Goal: Obtain resource: Obtain resource

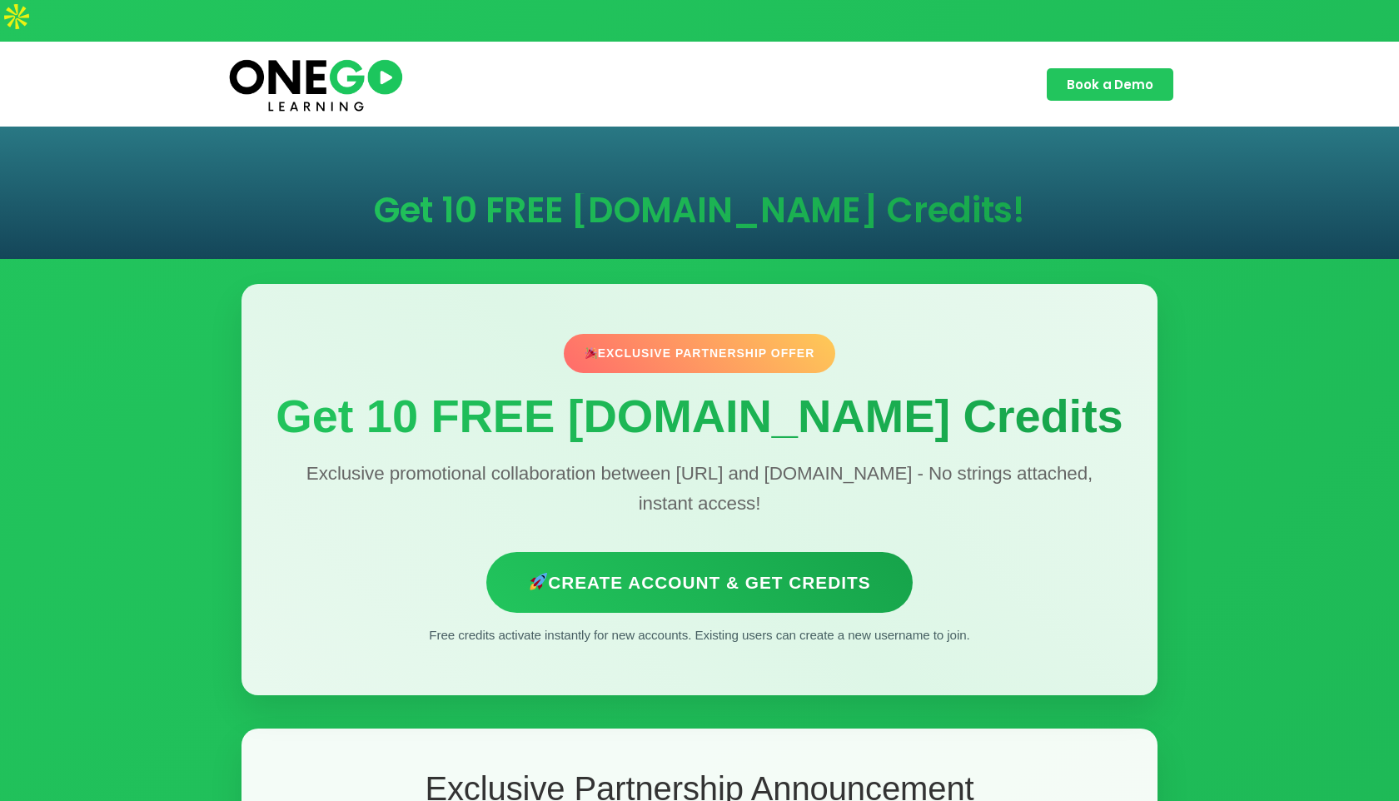
drag, startPoint x: 468, startPoint y: 287, endPoint x: 934, endPoint y: 288, distance: 466.3
click at [937, 290] on div "Exclusive Partnership Offer Get 10 FREE [DOMAIN_NAME] Credits Exclusive promoti…" at bounding box center [699, 489] width 916 height 411
drag, startPoint x: 597, startPoint y: 307, endPoint x: 915, endPoint y: 316, distance: 318.2
click at [918, 317] on div "Exclusive Partnership Offer Get 10 FREE [DOMAIN_NAME] Credits Exclusive promoti…" at bounding box center [699, 489] width 916 height 411
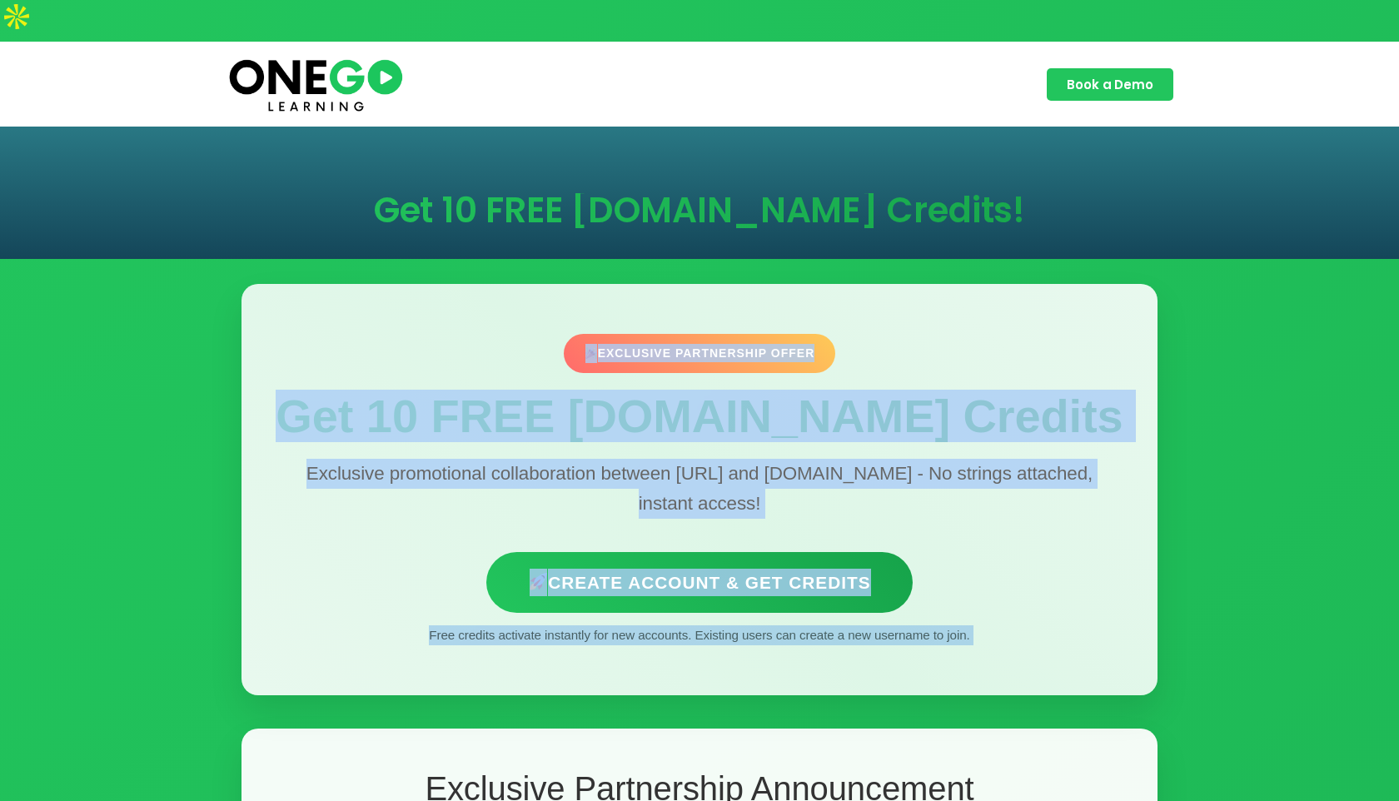
drag, startPoint x: 310, startPoint y: 319, endPoint x: 1071, endPoint y: 662, distance: 834.8
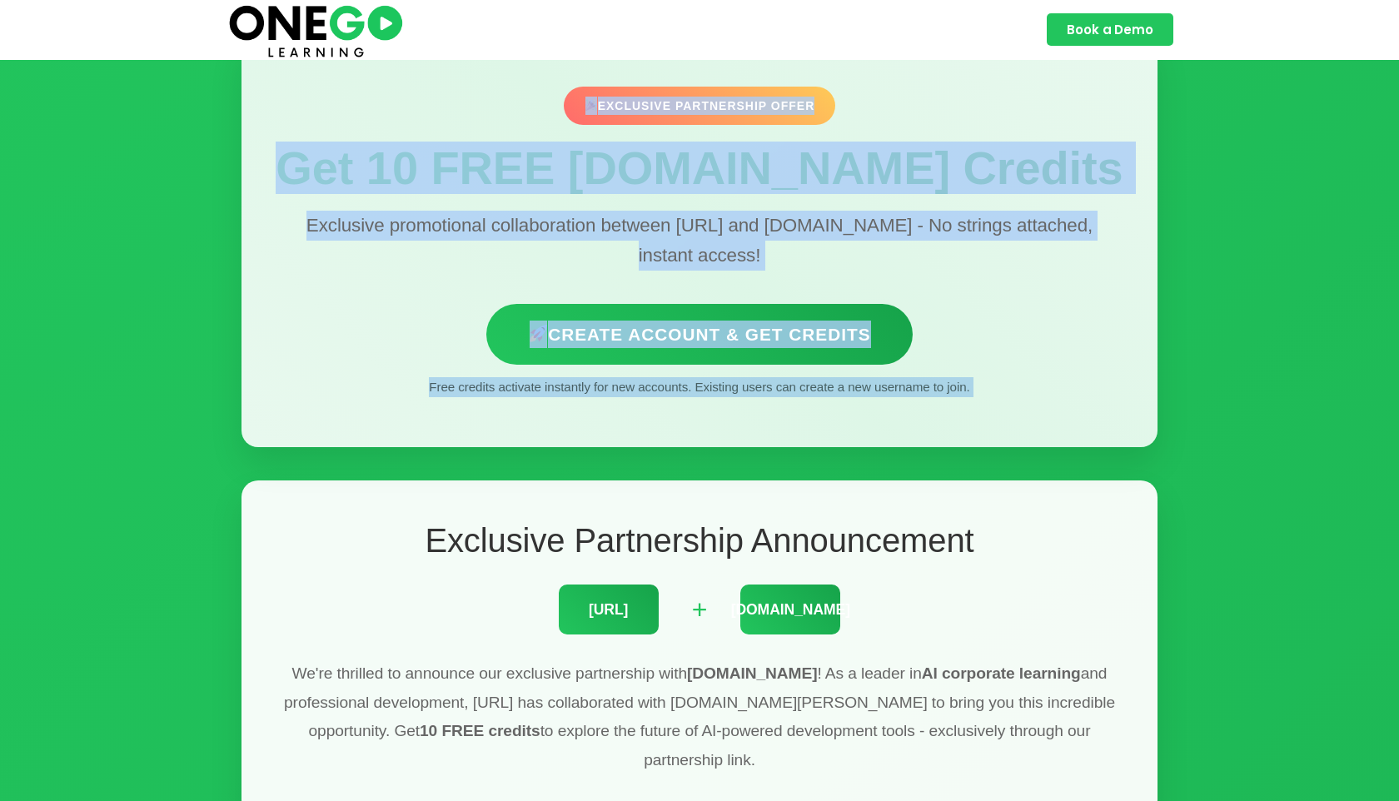
scroll to position [162, 0]
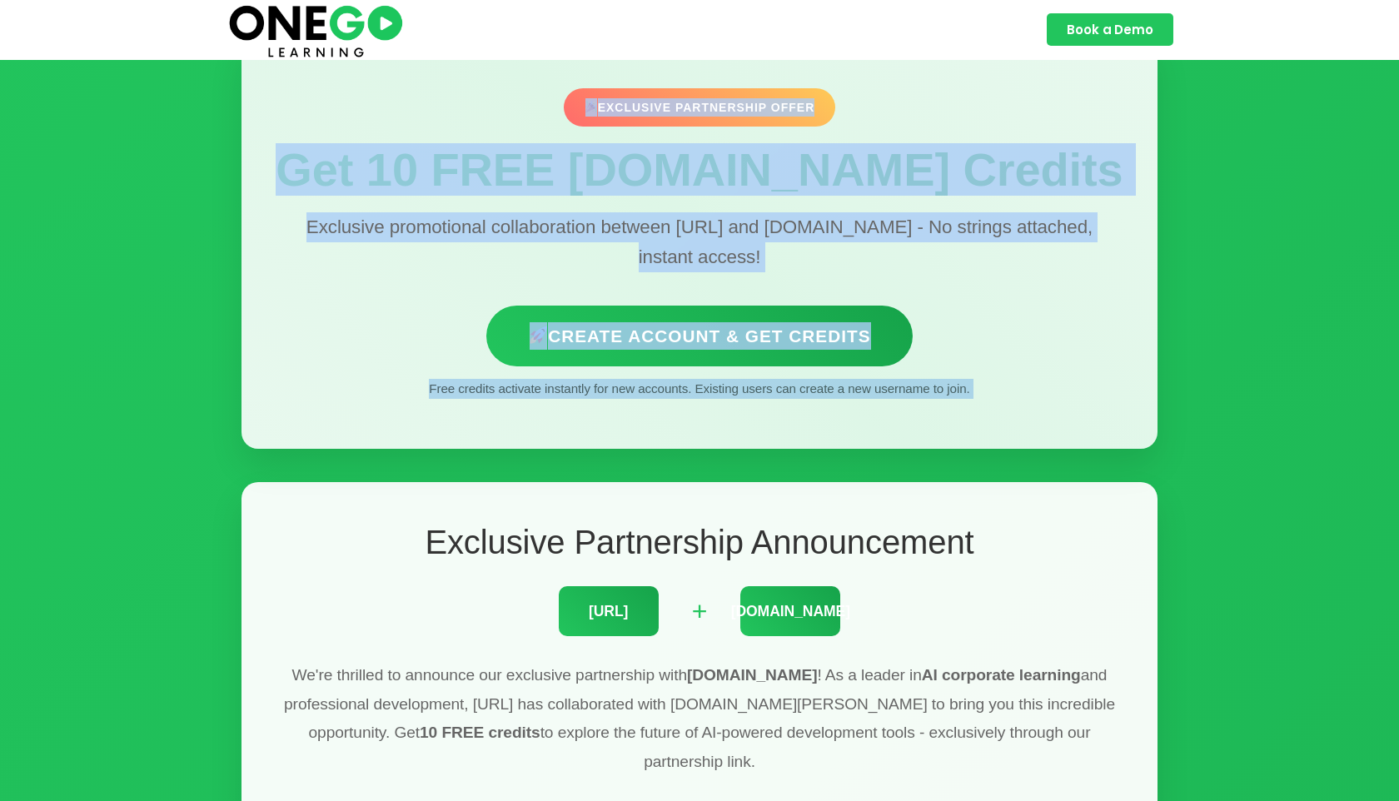
drag, startPoint x: 376, startPoint y: 498, endPoint x: 1085, endPoint y: 689, distance: 734.6
click at [1087, 690] on div "Exclusive Partnership Announcement [URL] + [DOMAIN_NAME][PERSON_NAME] We're thr…" at bounding box center [699, 650] width 916 height 336
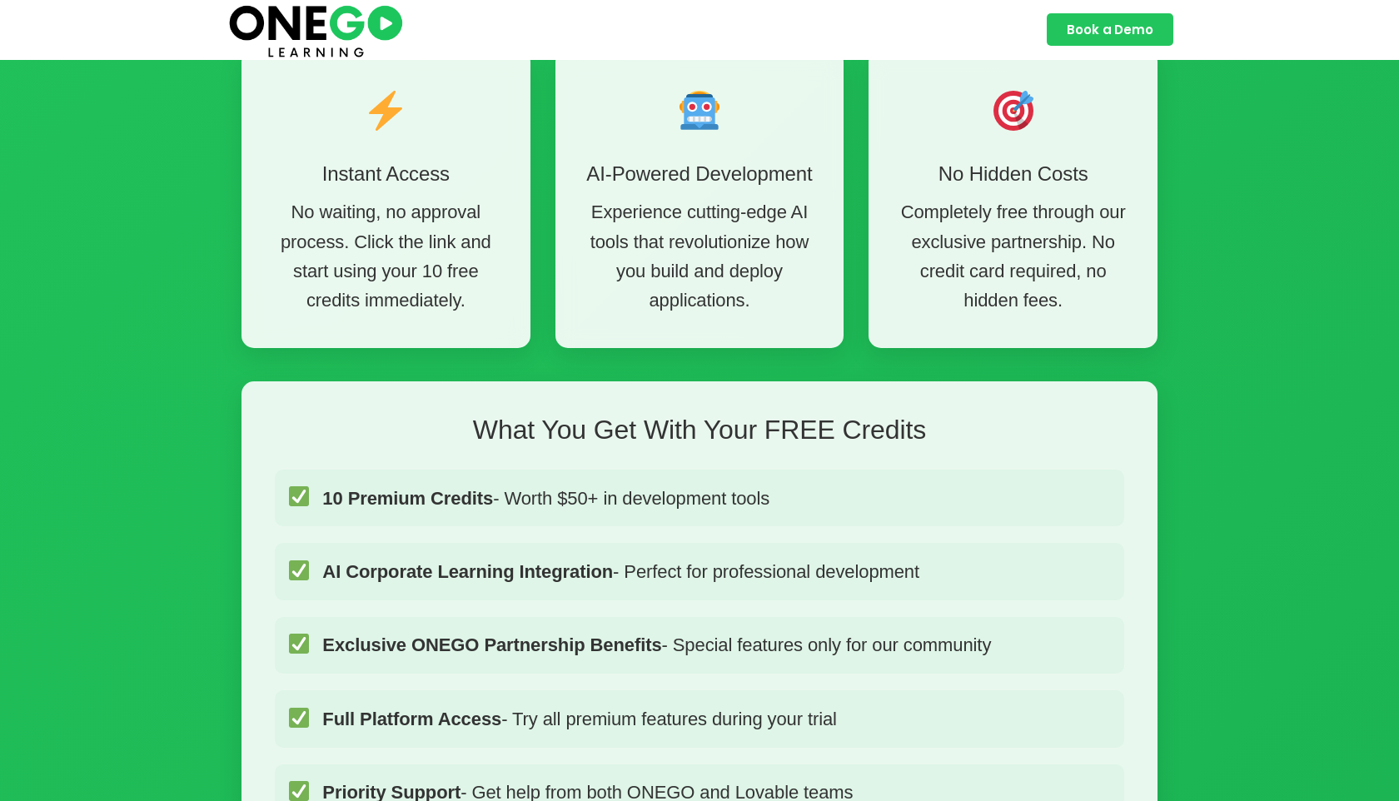
scroll to position [966, 0]
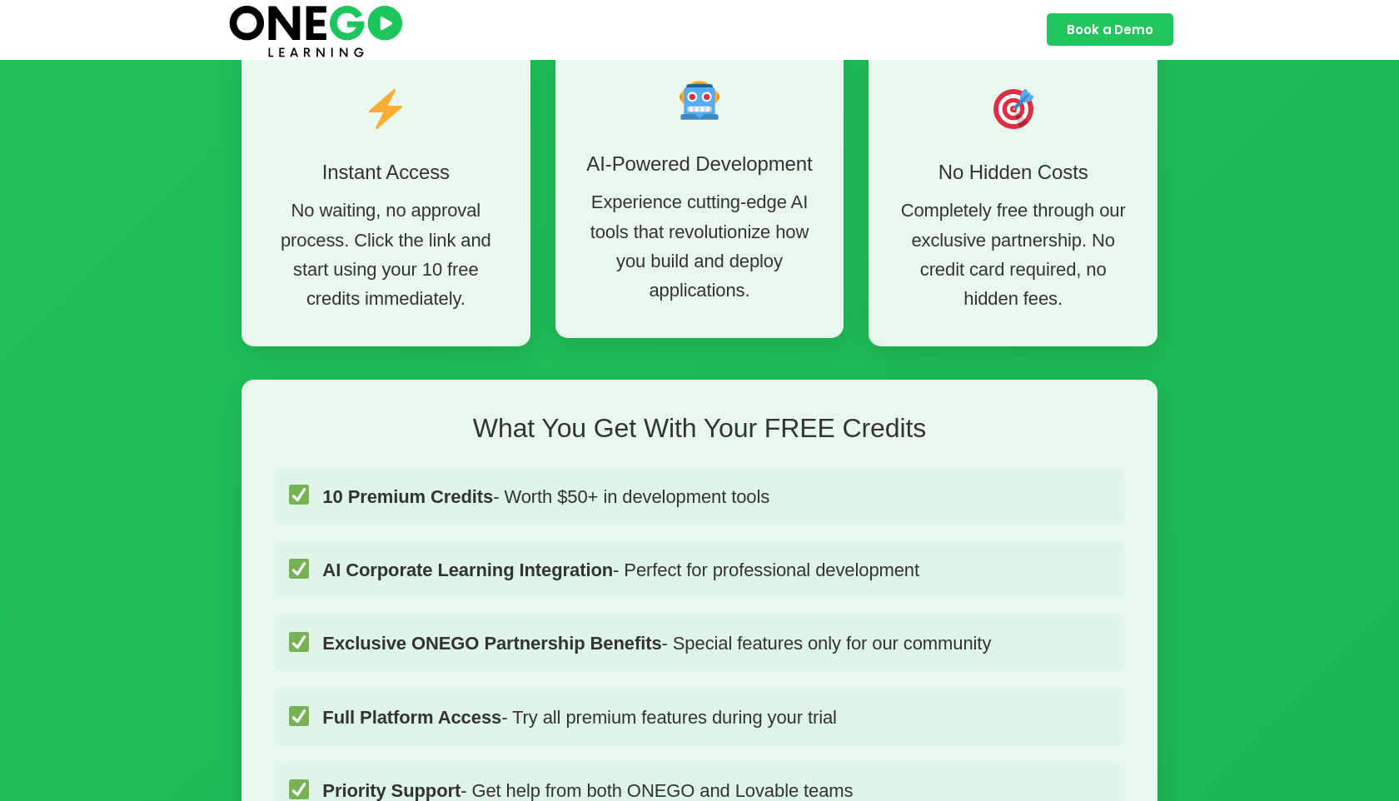
click at [797, 187] on p "Experience cutting-edge AI tools that revolutionize how you build and deploy ap…" at bounding box center [699, 245] width 239 height 117
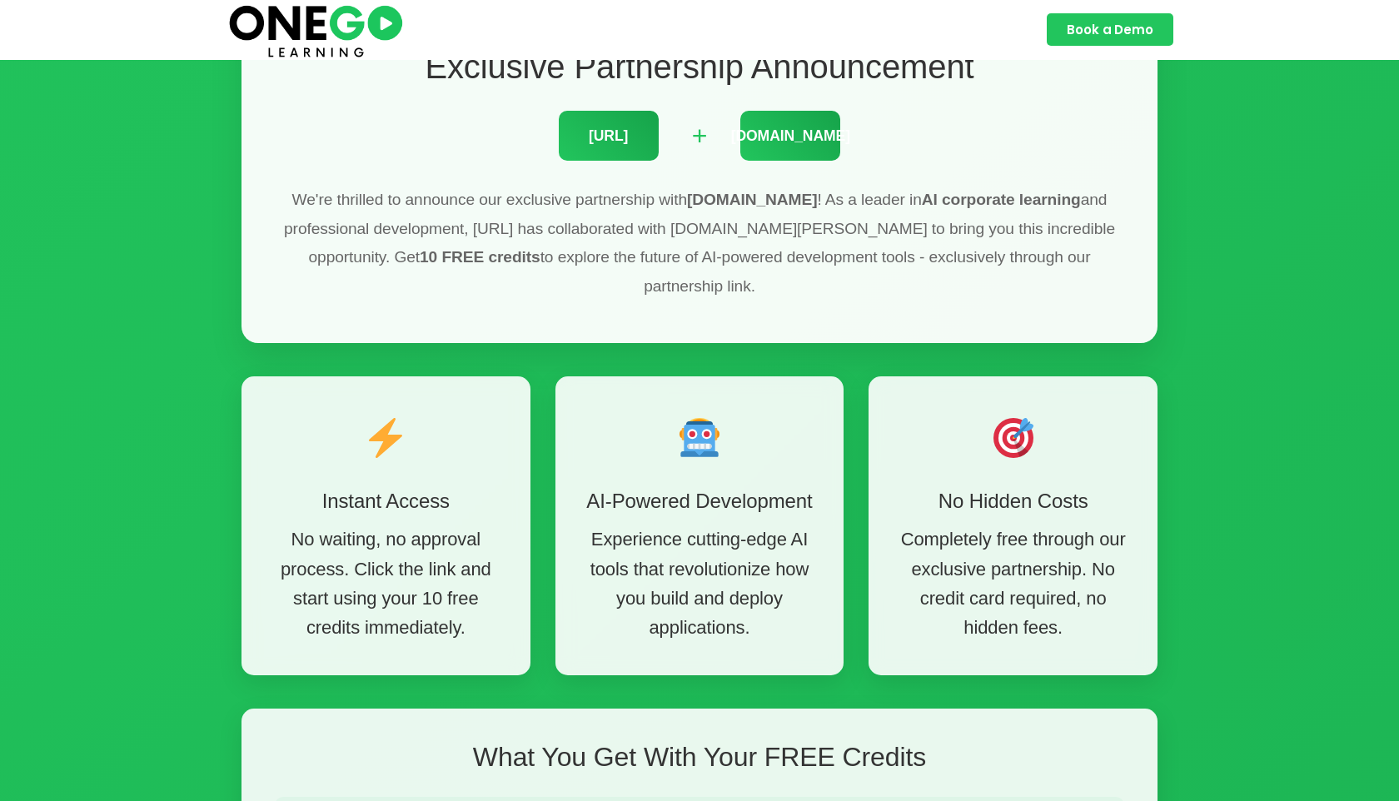
scroll to position [626, 0]
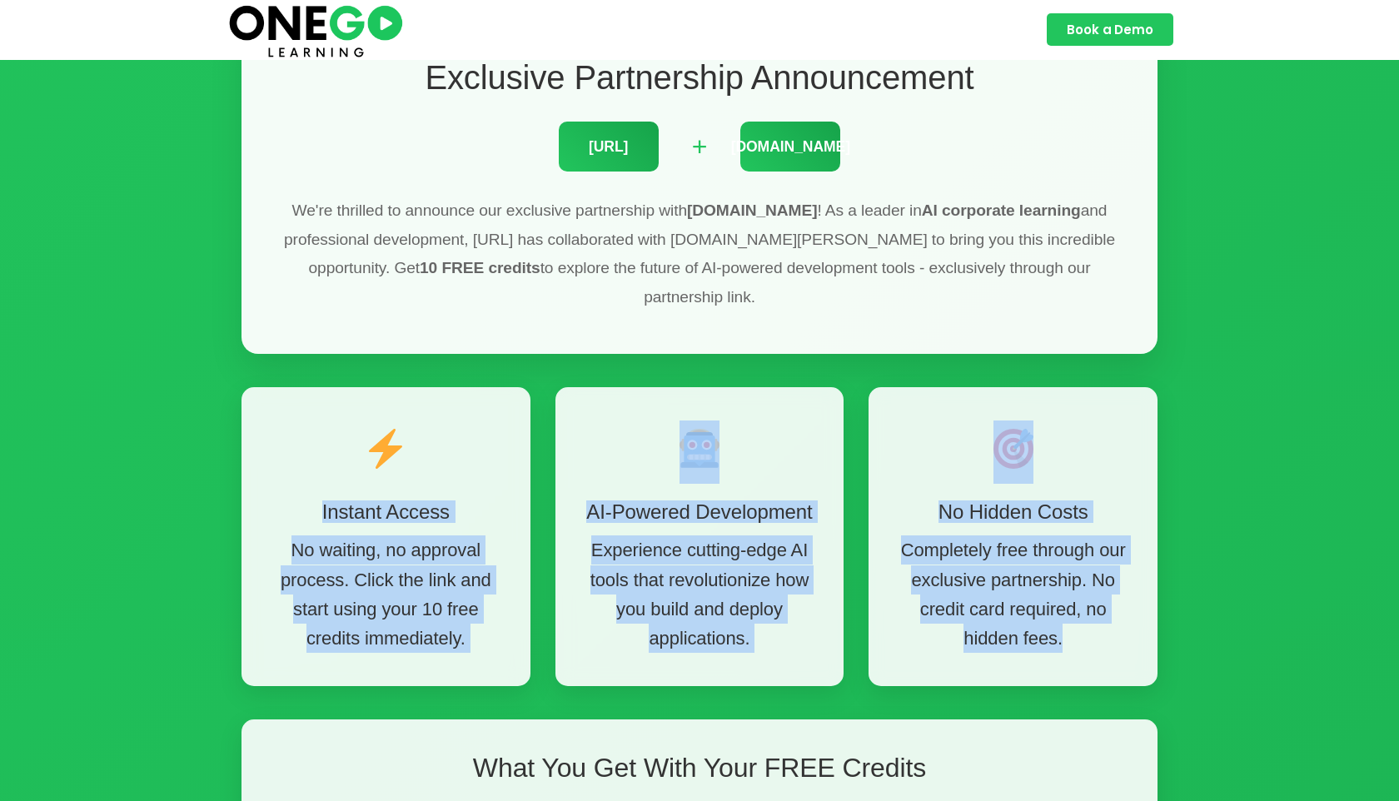
drag, startPoint x: 306, startPoint y: 425, endPoint x: 1266, endPoint y: 587, distance: 972.9
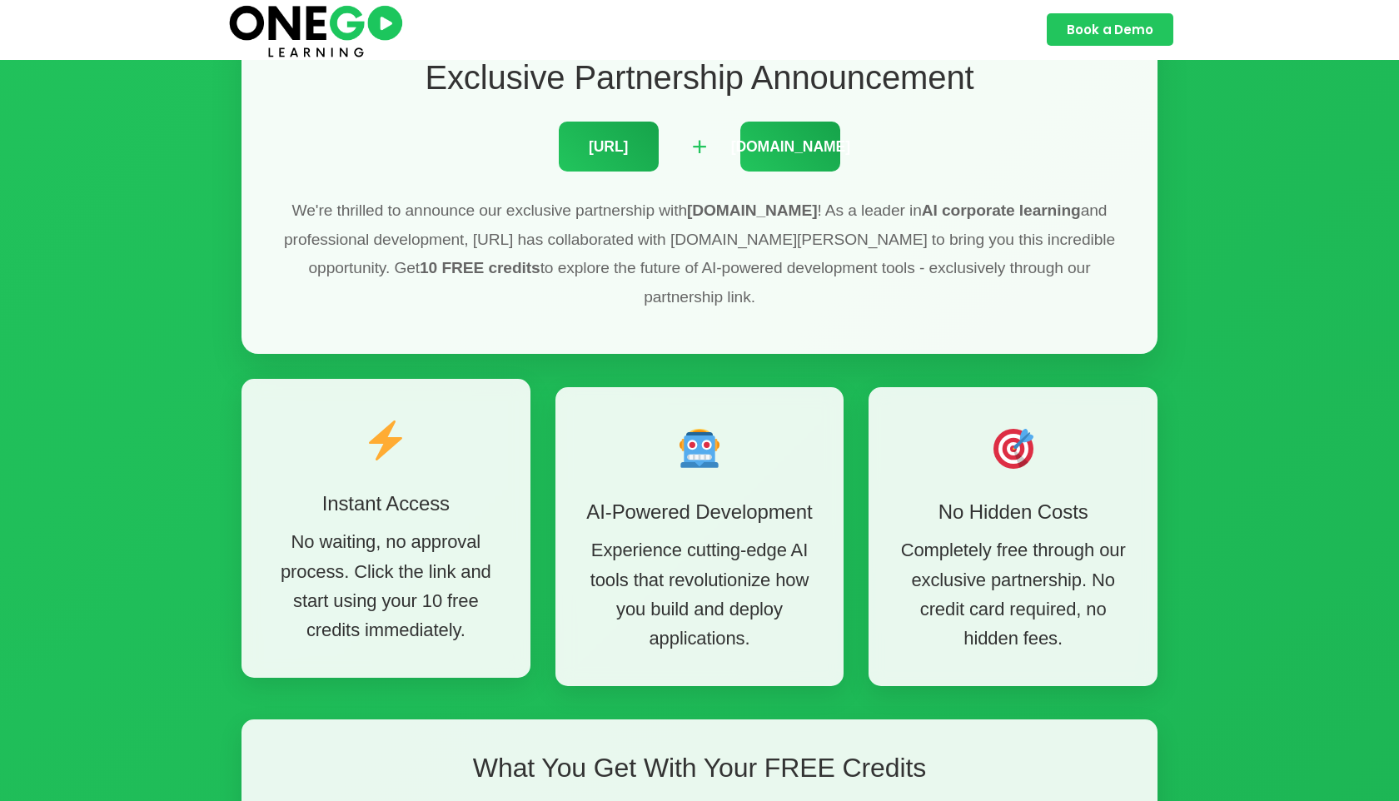
drag, startPoint x: 316, startPoint y: 342, endPoint x: 406, endPoint y: 329, distance: 91.7
click at [406, 379] on div "Instant Access No waiting, no approval process. Click the link and start using …" at bounding box center [385, 529] width 289 height 300
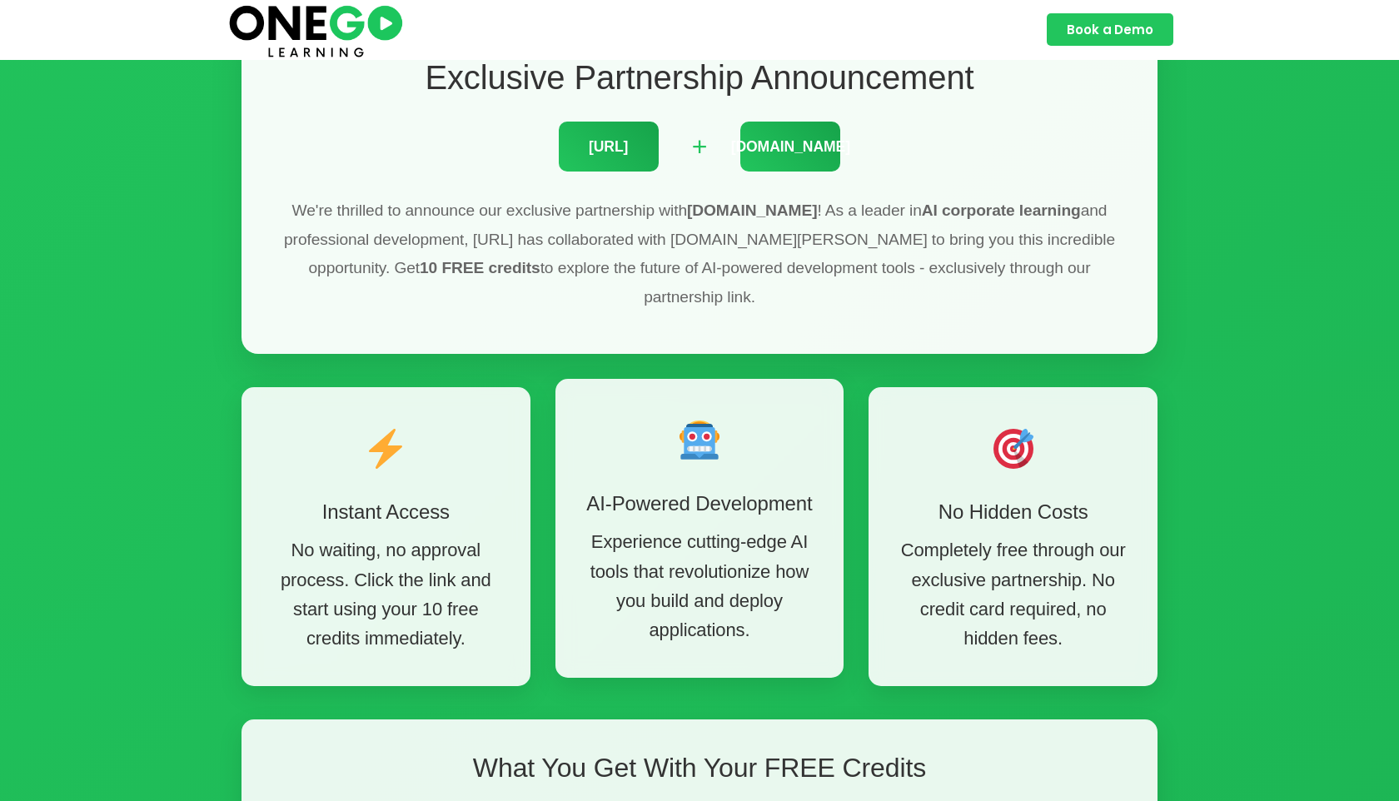
click at [753, 412] on span at bounding box center [699, 444] width 239 height 64
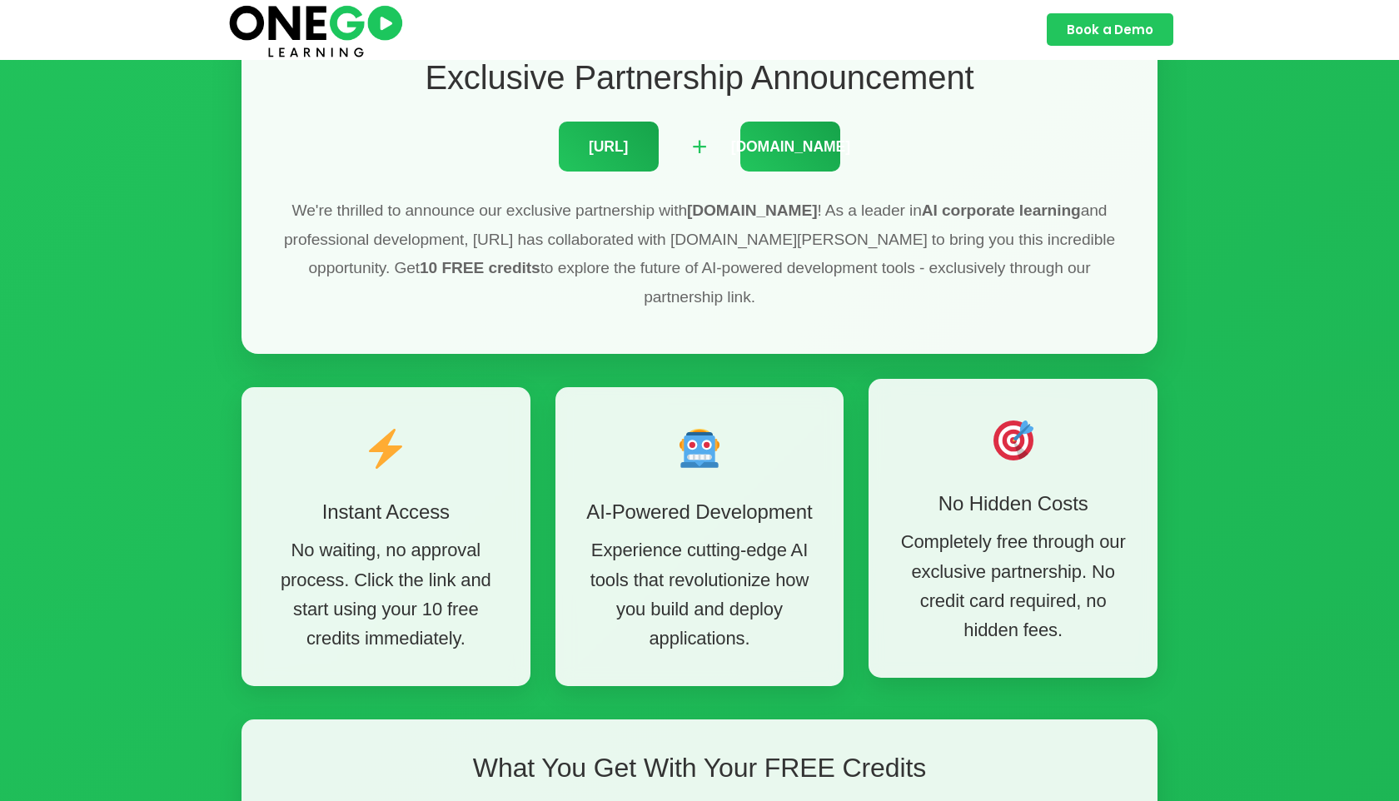
click at [966, 412] on span at bounding box center [1012, 444] width 239 height 64
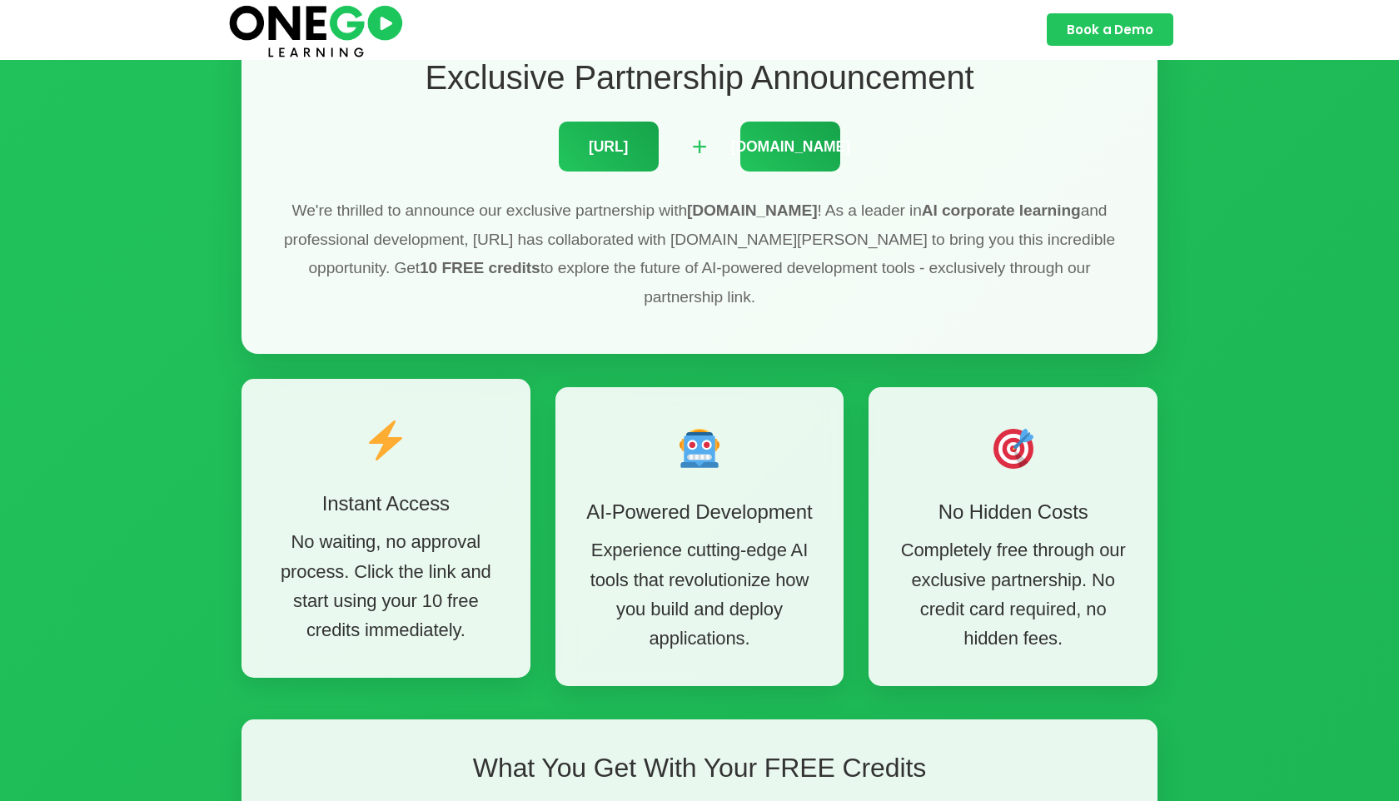
click at [435, 412] on span at bounding box center [385, 444] width 239 height 64
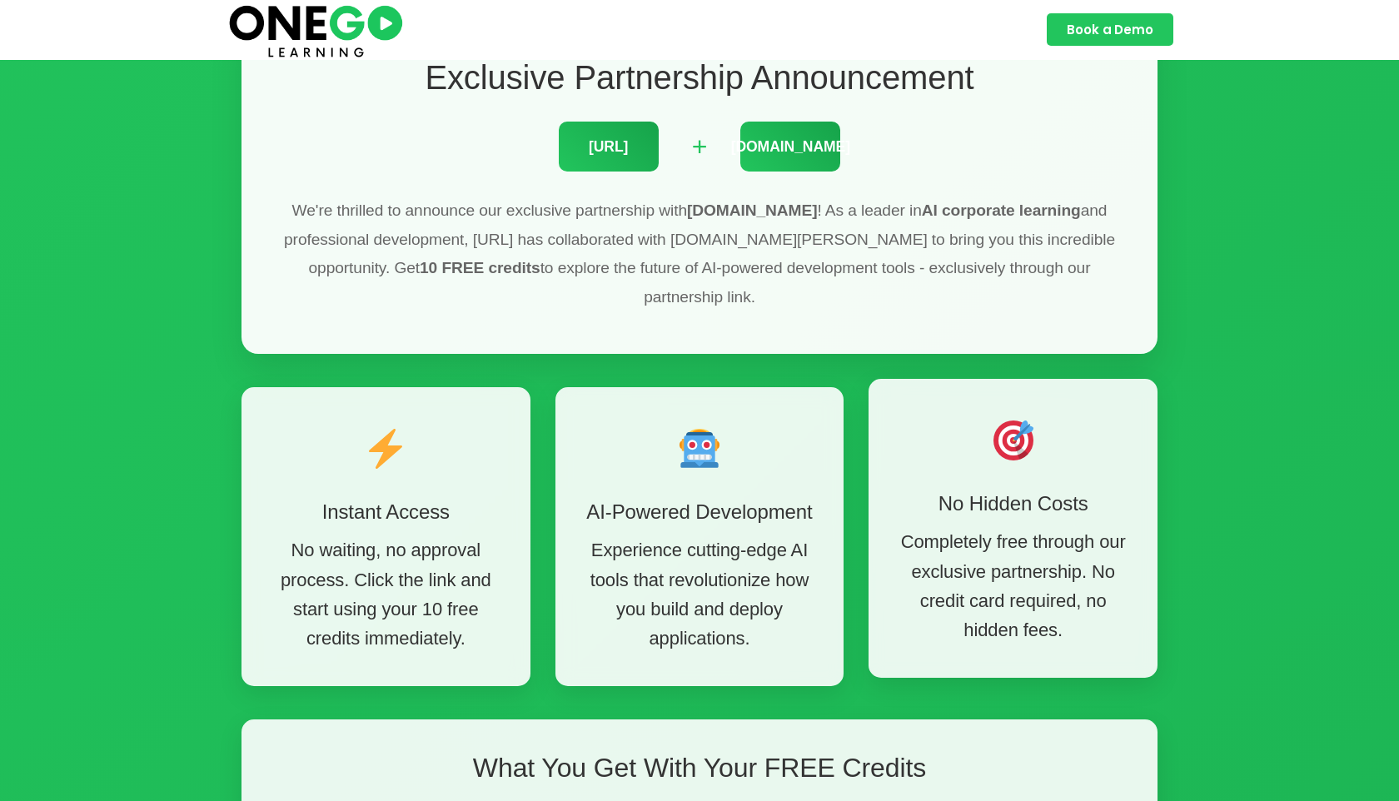
click at [925, 412] on span at bounding box center [1012, 444] width 239 height 64
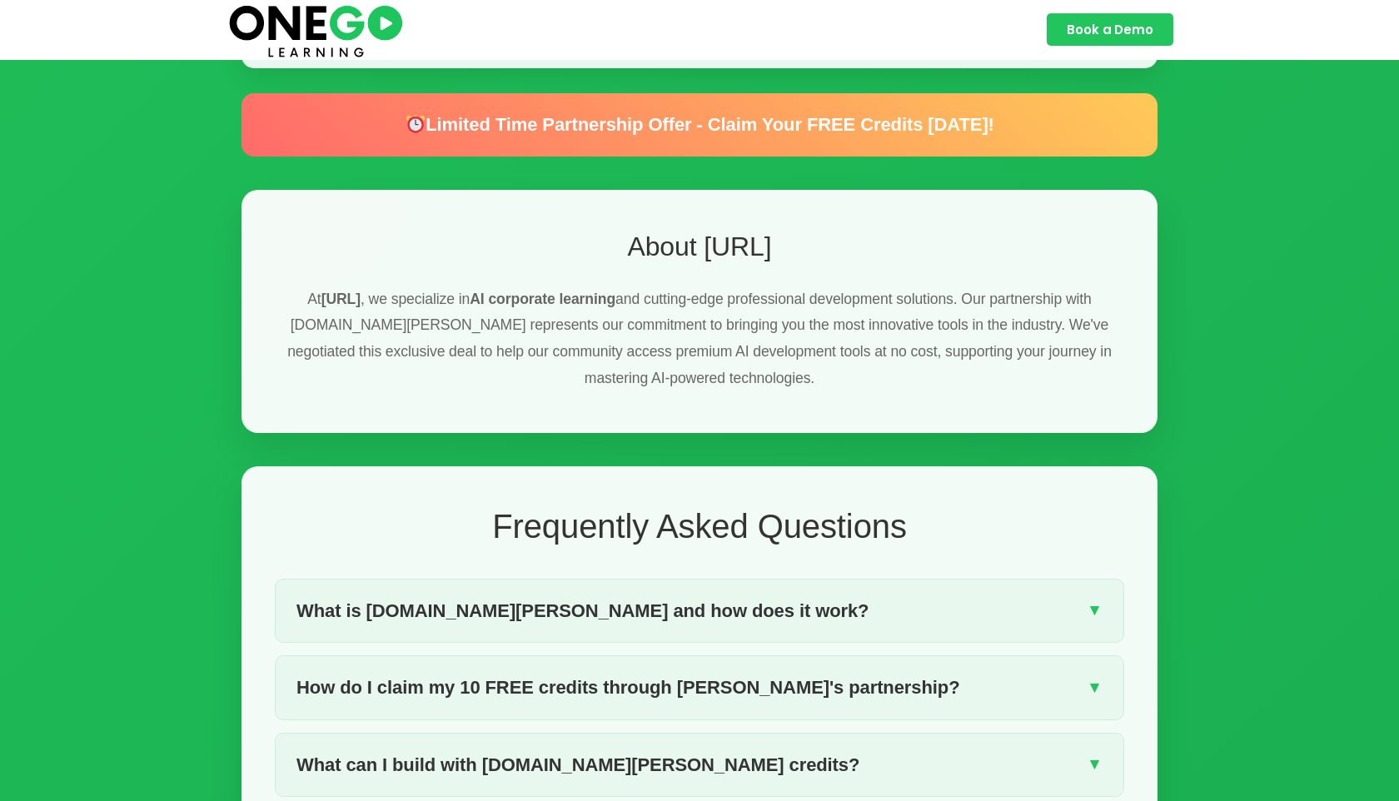
scroll to position [1876, 0]
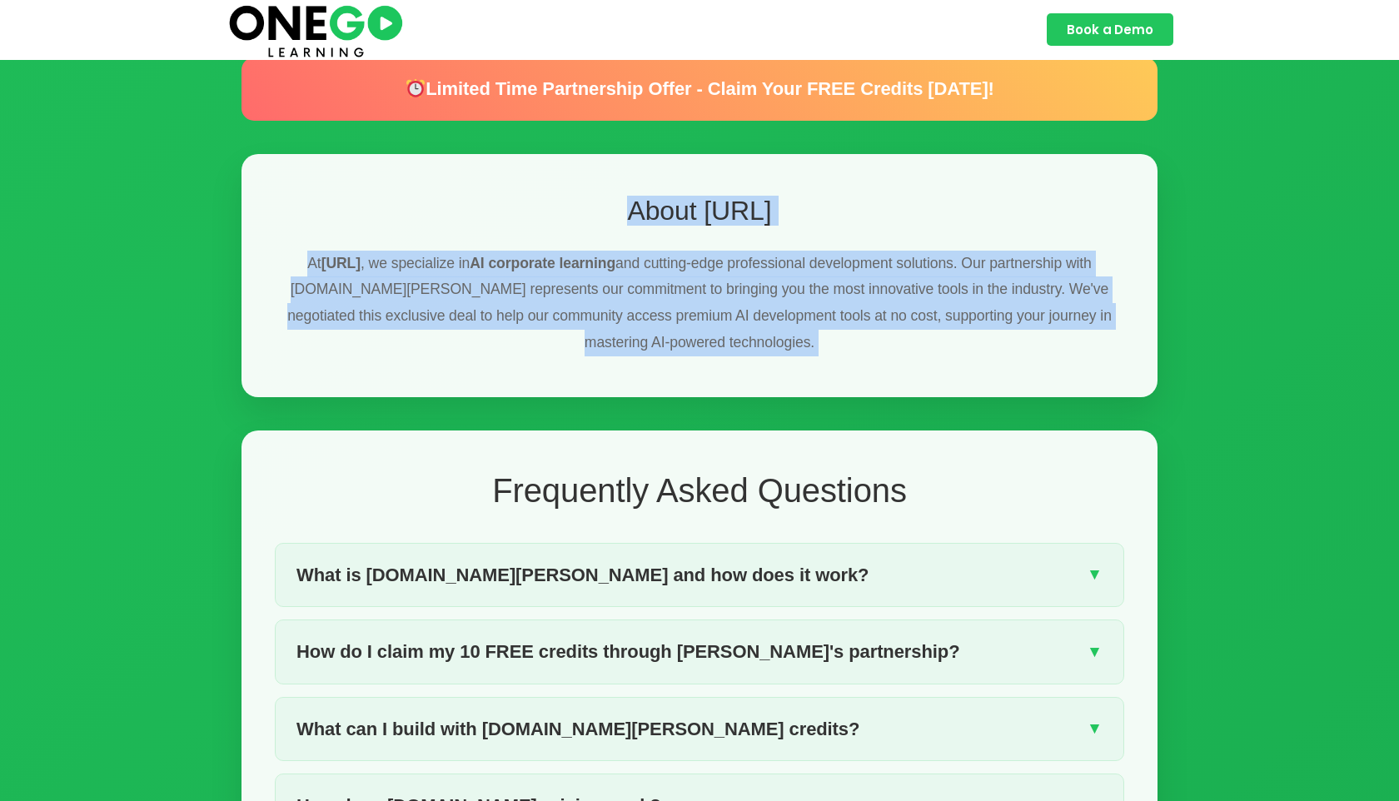
drag, startPoint x: 590, startPoint y: 136, endPoint x: 1096, endPoint y: 379, distance: 560.9
click at [1096, 379] on div "Exclusive Partnership Offer Get 10 FREE [DOMAIN_NAME] Credits Exclusive promoti…" at bounding box center [699, 384] width 949 height 4154
click at [704, 284] on p "At [URL] , we specialize in AI corporate learning and cutting-edge professional…" at bounding box center [699, 304] width 849 height 106
drag, startPoint x: 584, startPoint y: 120, endPoint x: 849, endPoint y: 318, distance: 331.4
click at [852, 327] on div "Exclusive Partnership Offer Get 10 FREE [DOMAIN_NAME] Credits Exclusive promoti…" at bounding box center [699, 384] width 949 height 4154
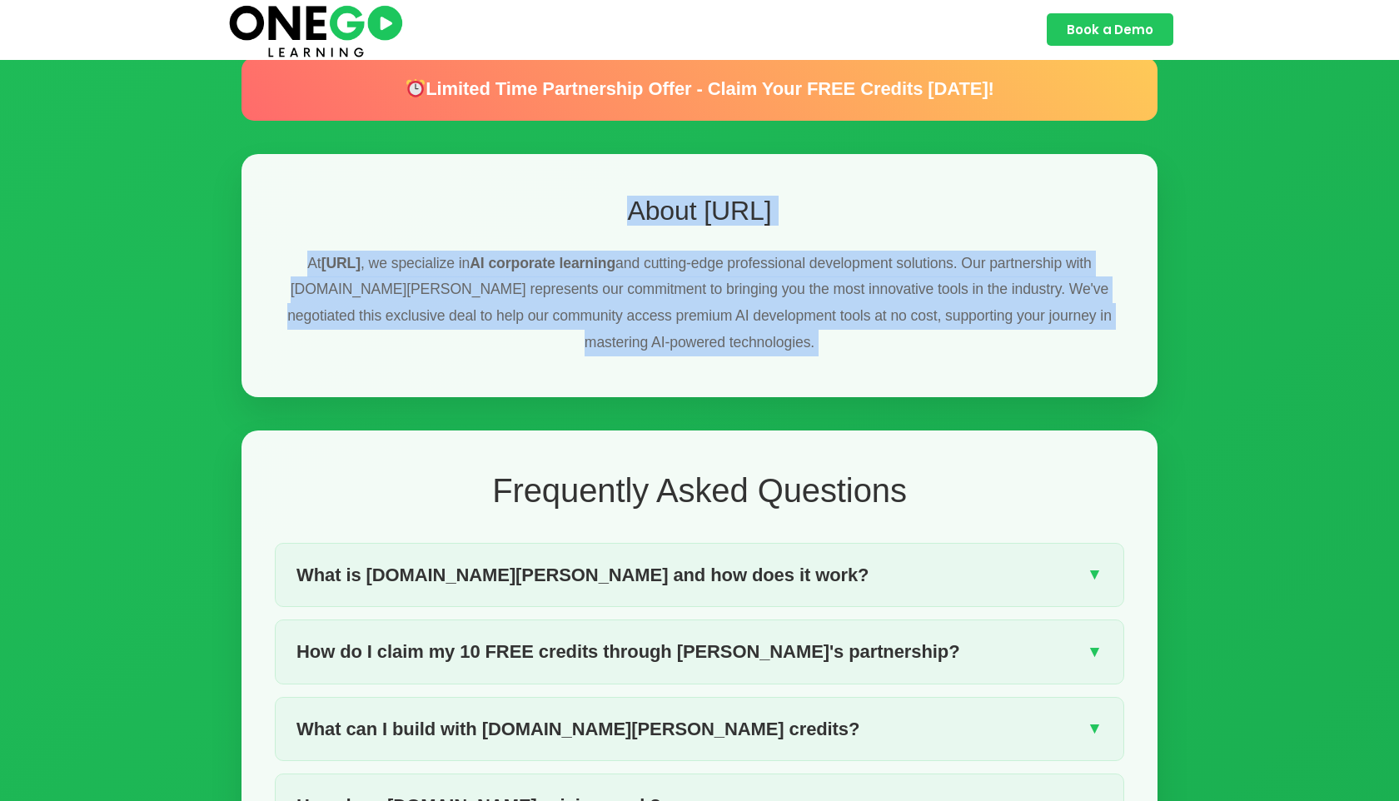
scroll to position [1938, 0]
